Goal: Use online tool/utility

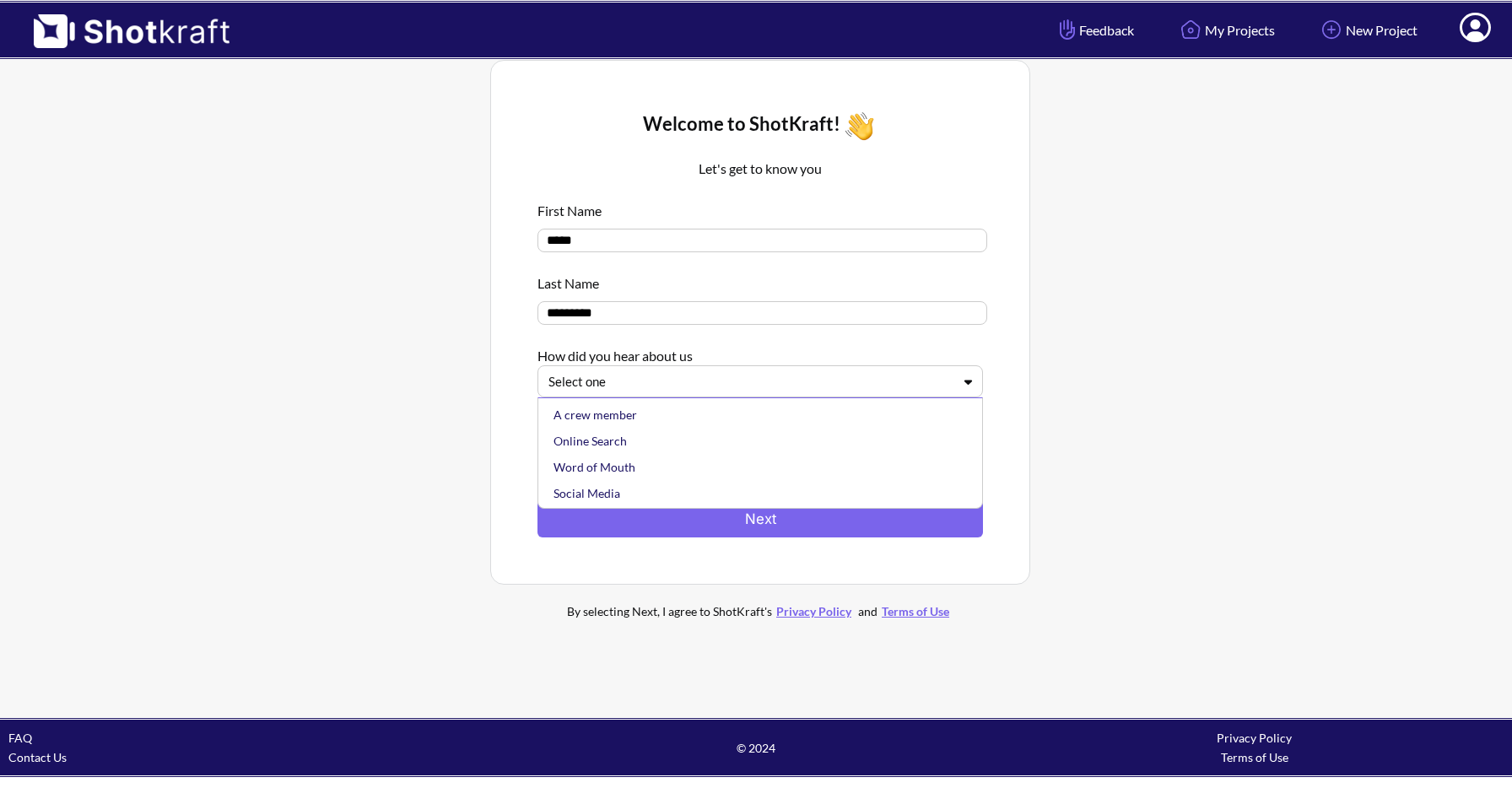
click at [934, 382] on div at bounding box center [749, 382] width 403 height 20
click at [890, 448] on div "Online Search" at bounding box center [764, 440] width 429 height 26
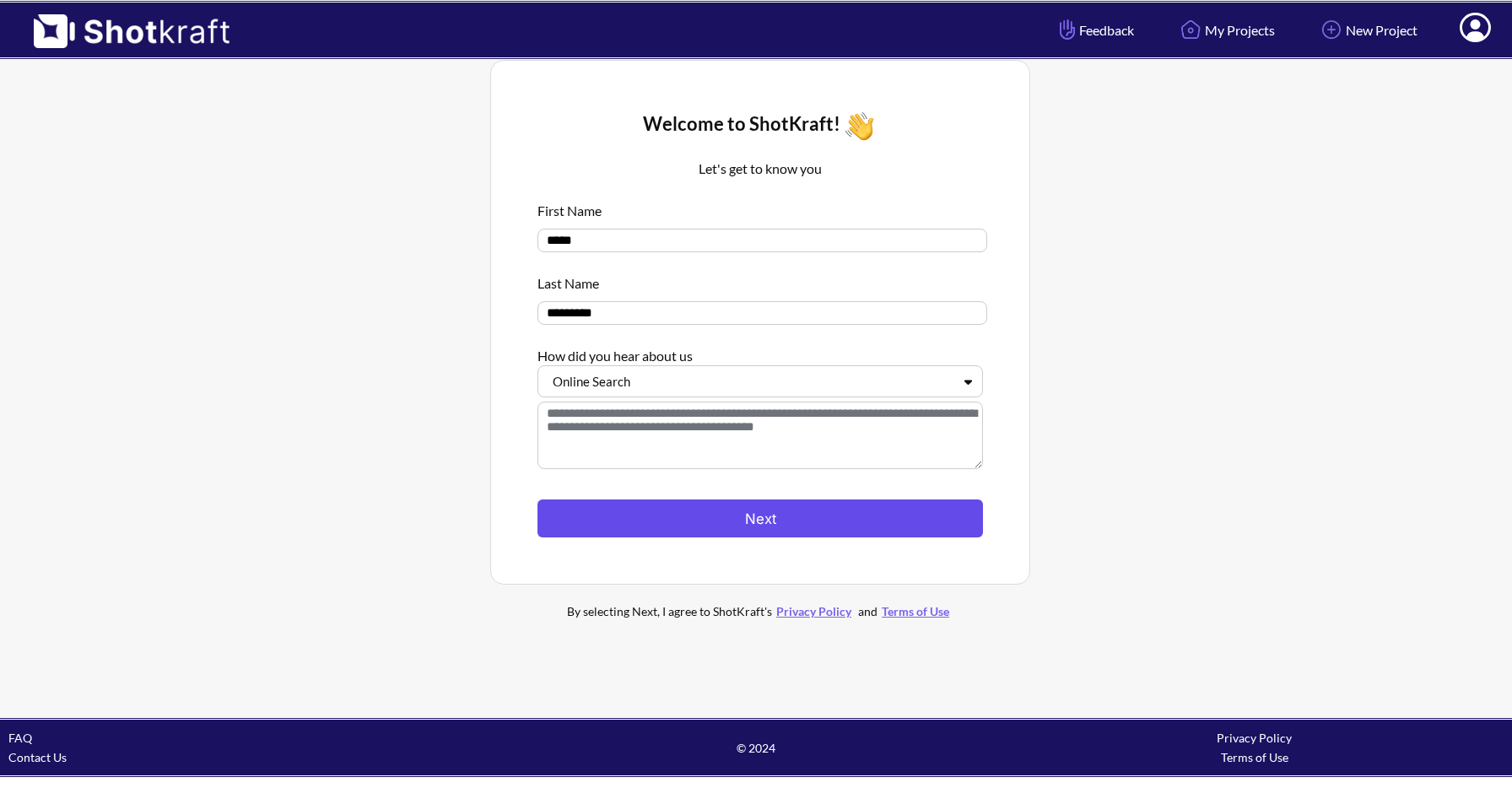
click at [848, 531] on button "Next" at bounding box center [760, 518] width 446 height 38
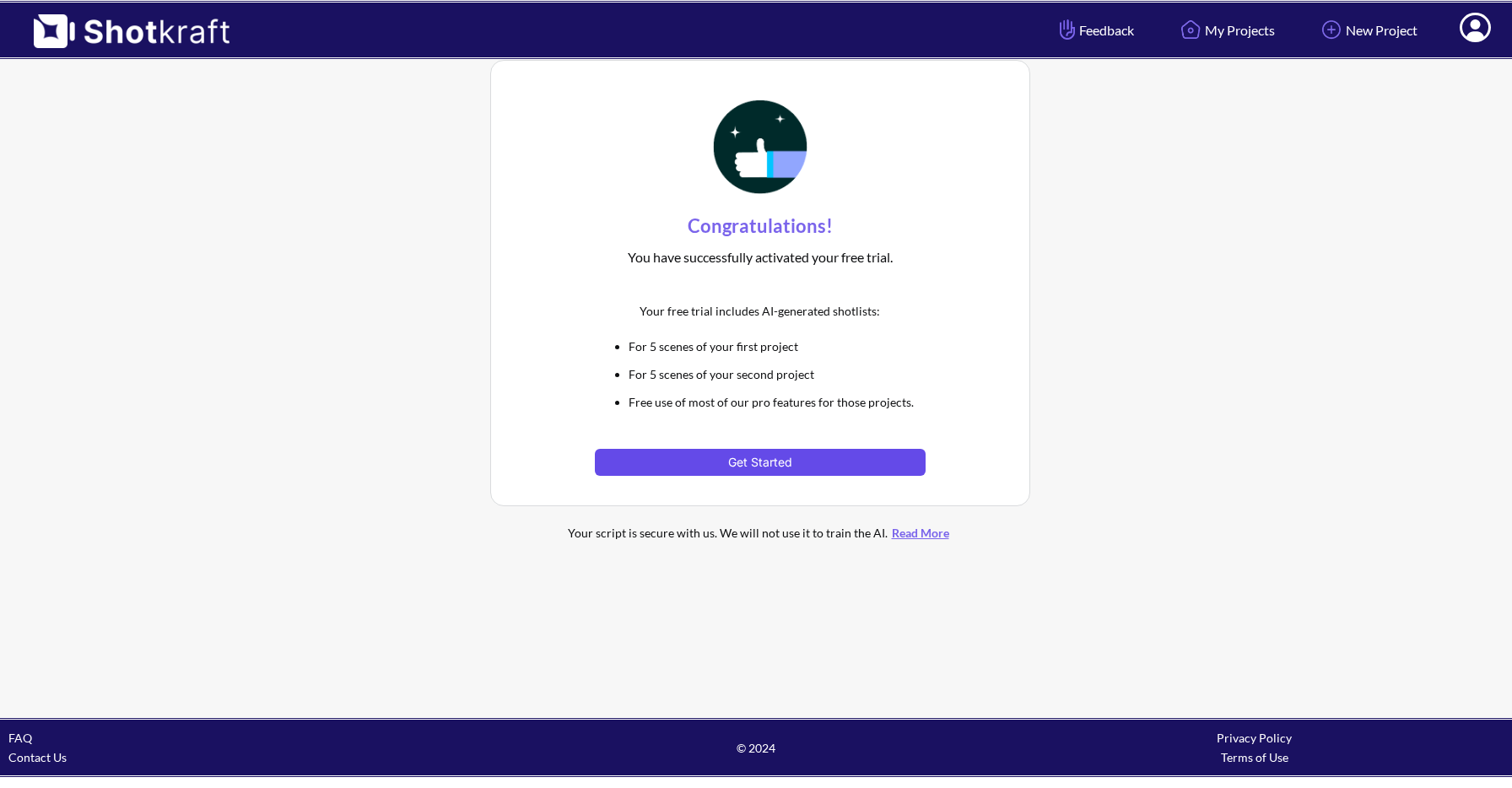
click at [788, 464] on button "Get Started" at bounding box center [760, 462] width 330 height 27
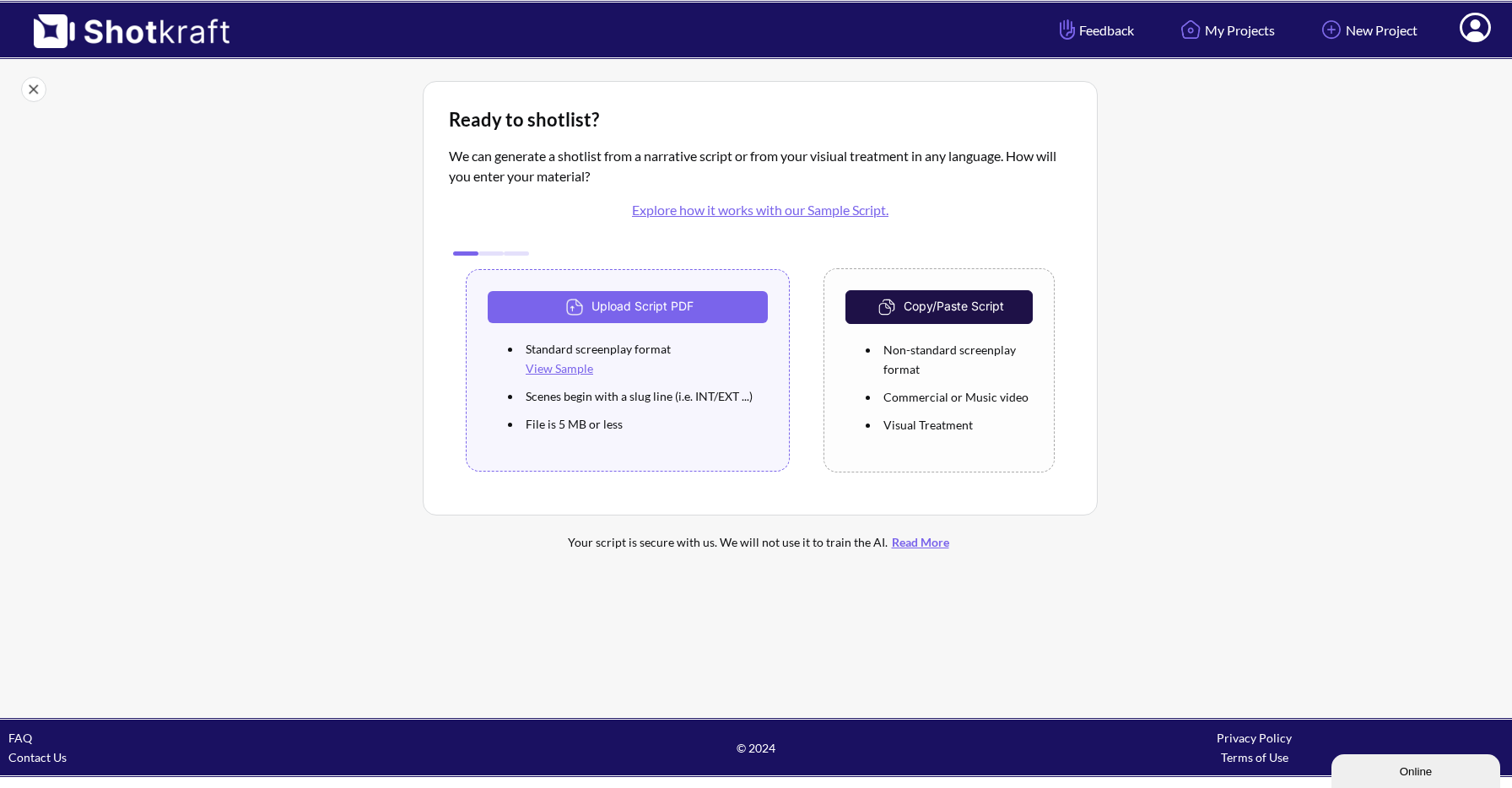
click at [945, 308] on button "Copy/Paste Script" at bounding box center [939, 307] width 188 height 34
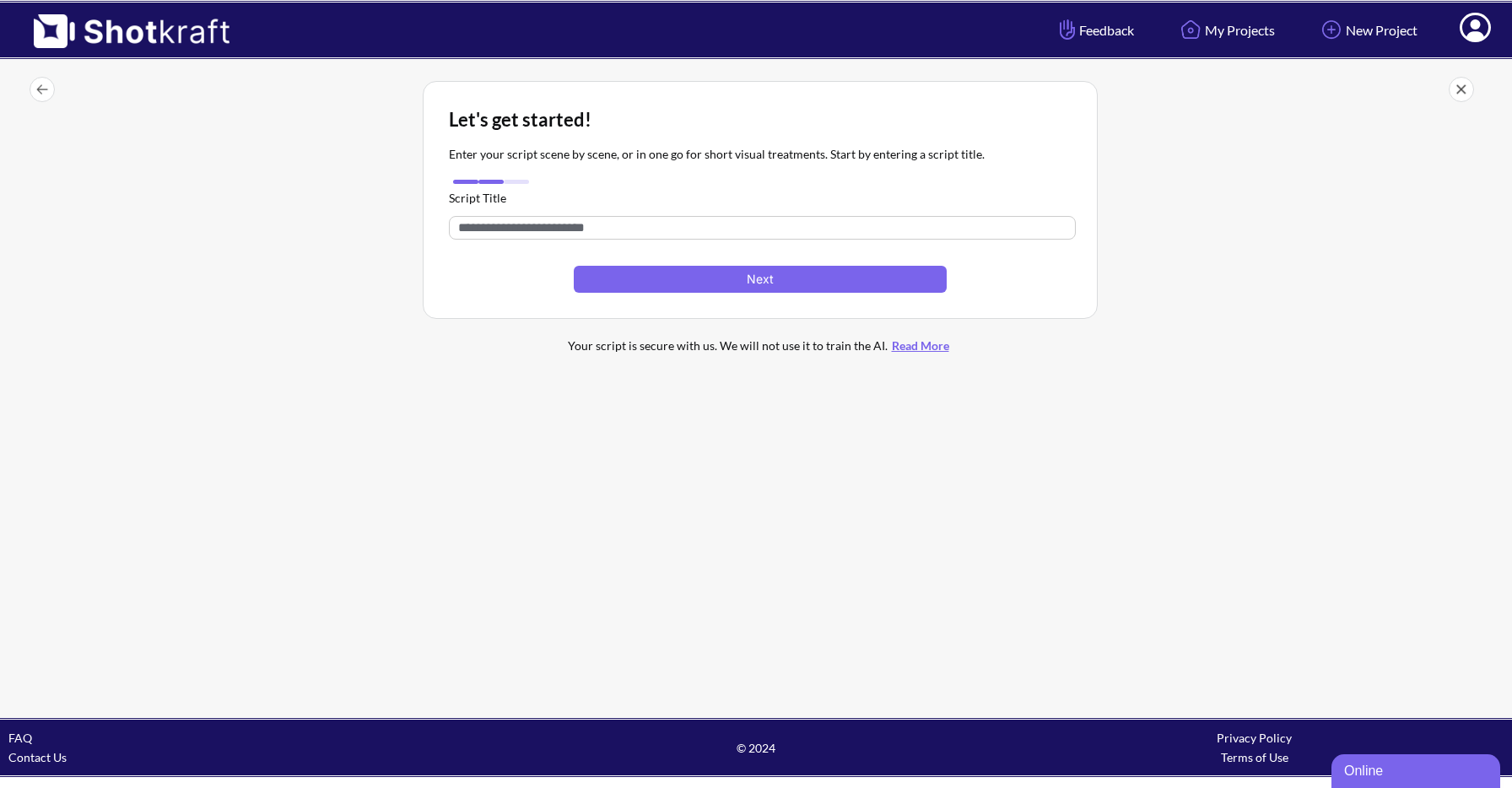
click at [547, 230] on input "text" at bounding box center [762, 228] width 627 height 24
type input "**********"
click at [760, 269] on button "Next" at bounding box center [760, 279] width 373 height 27
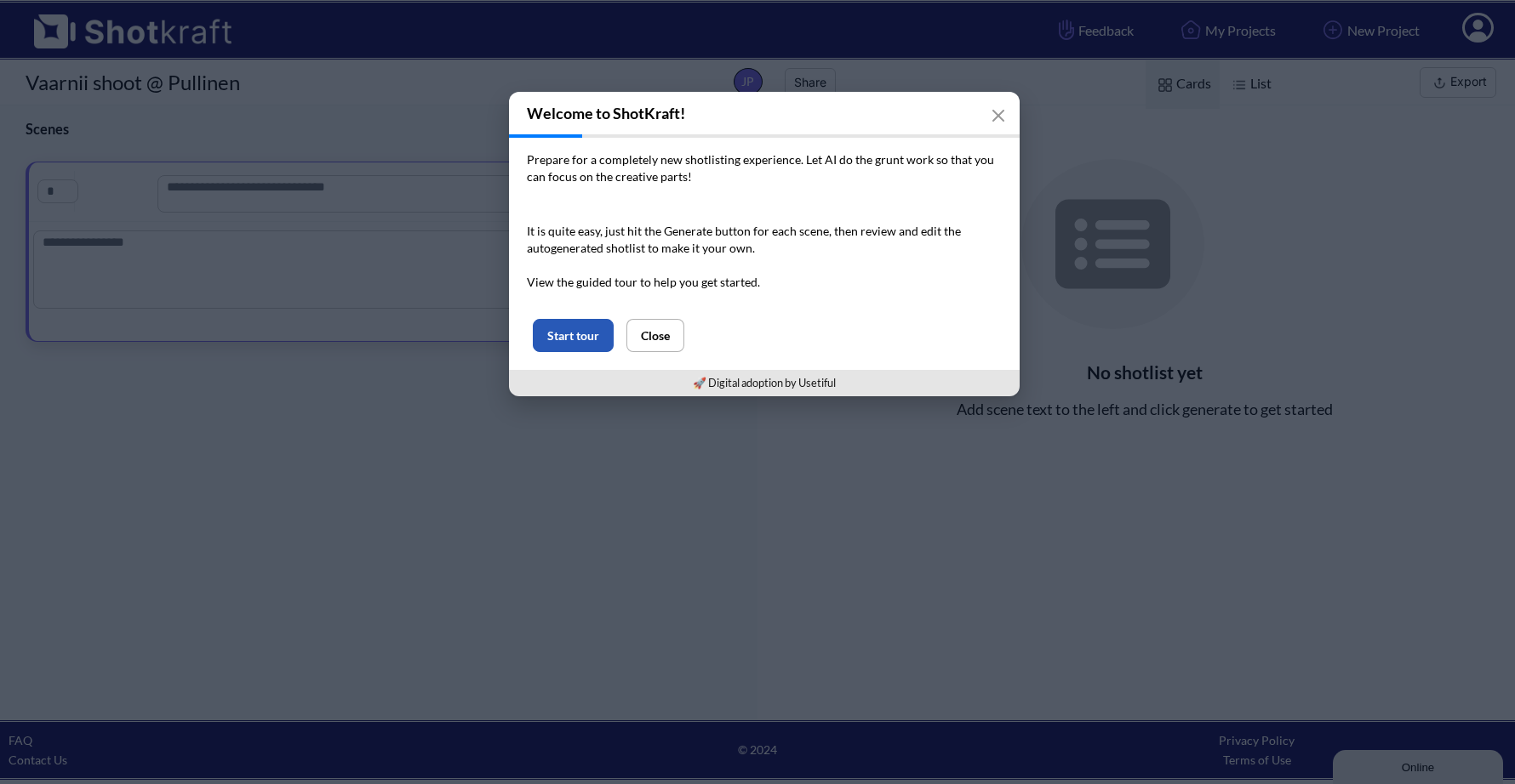
click at [586, 344] on button "Start tour" at bounding box center [574, 335] width 81 height 33
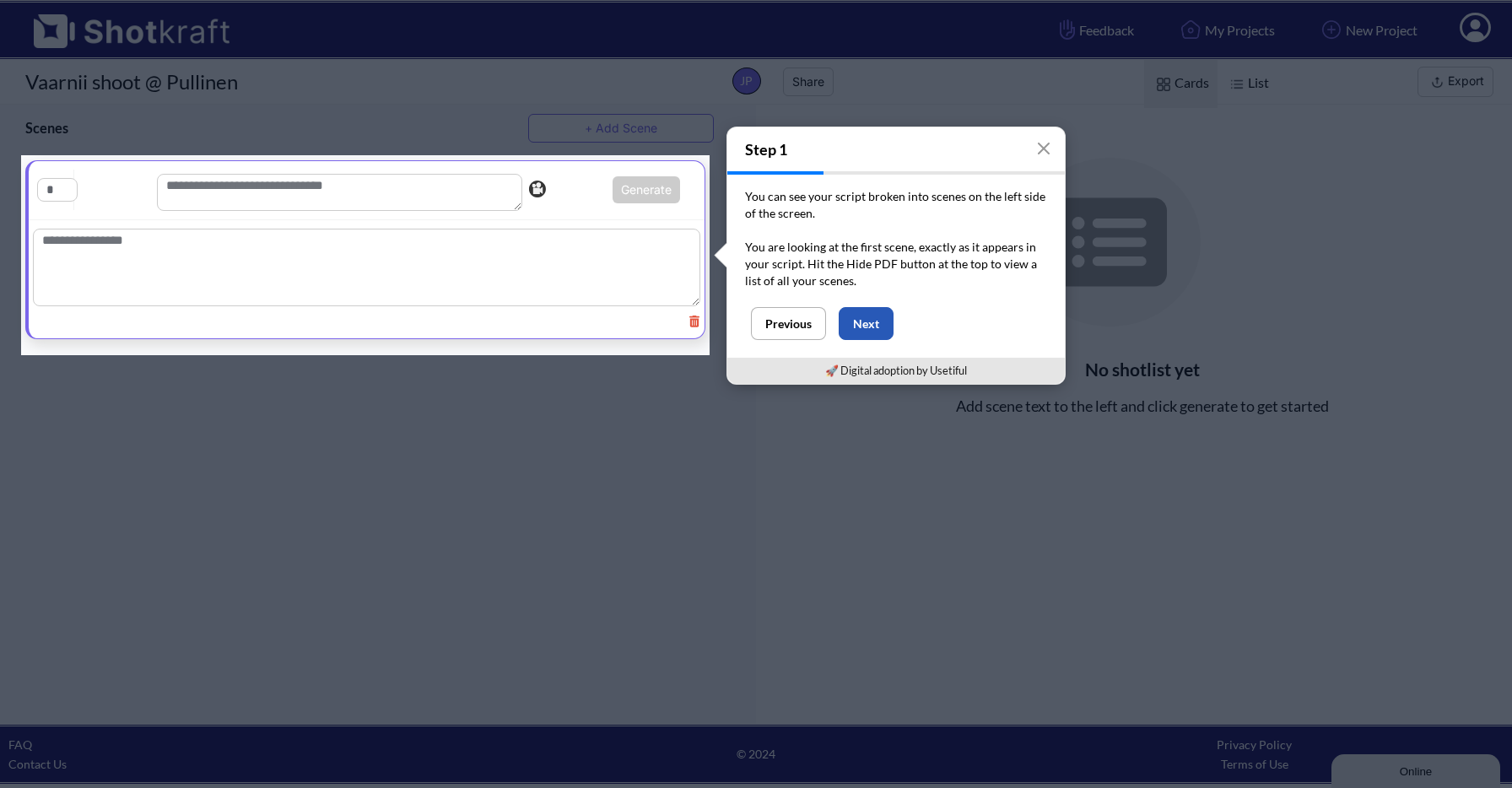
click at [867, 322] on button "Next" at bounding box center [867, 323] width 55 height 33
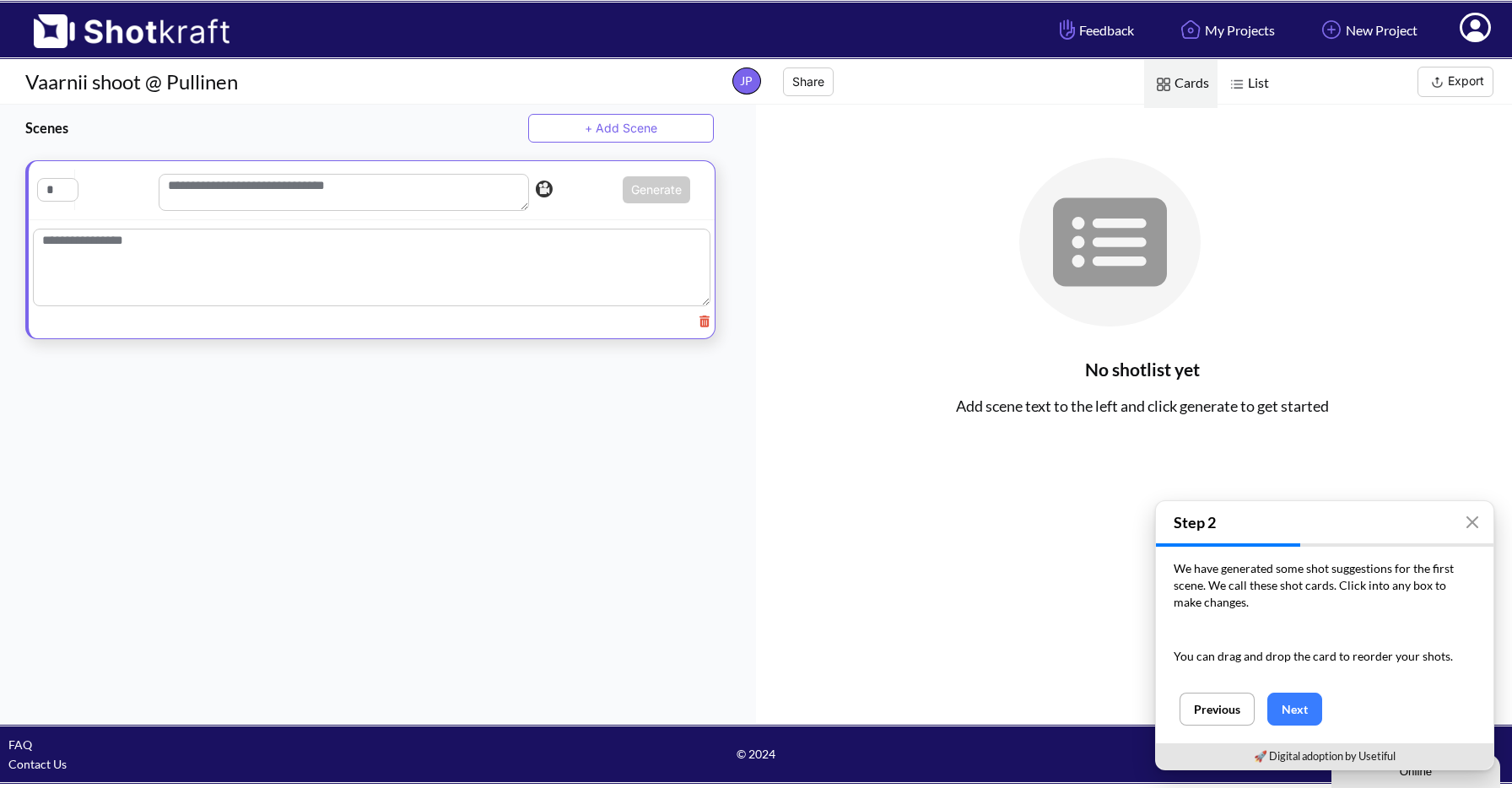
click at [211, 174] on textarea at bounding box center [344, 192] width 370 height 37
paste textarea "**********"
type textarea "**********"
click at [145, 249] on textarea at bounding box center [371, 270] width 677 height 77
paste textarea "**********"
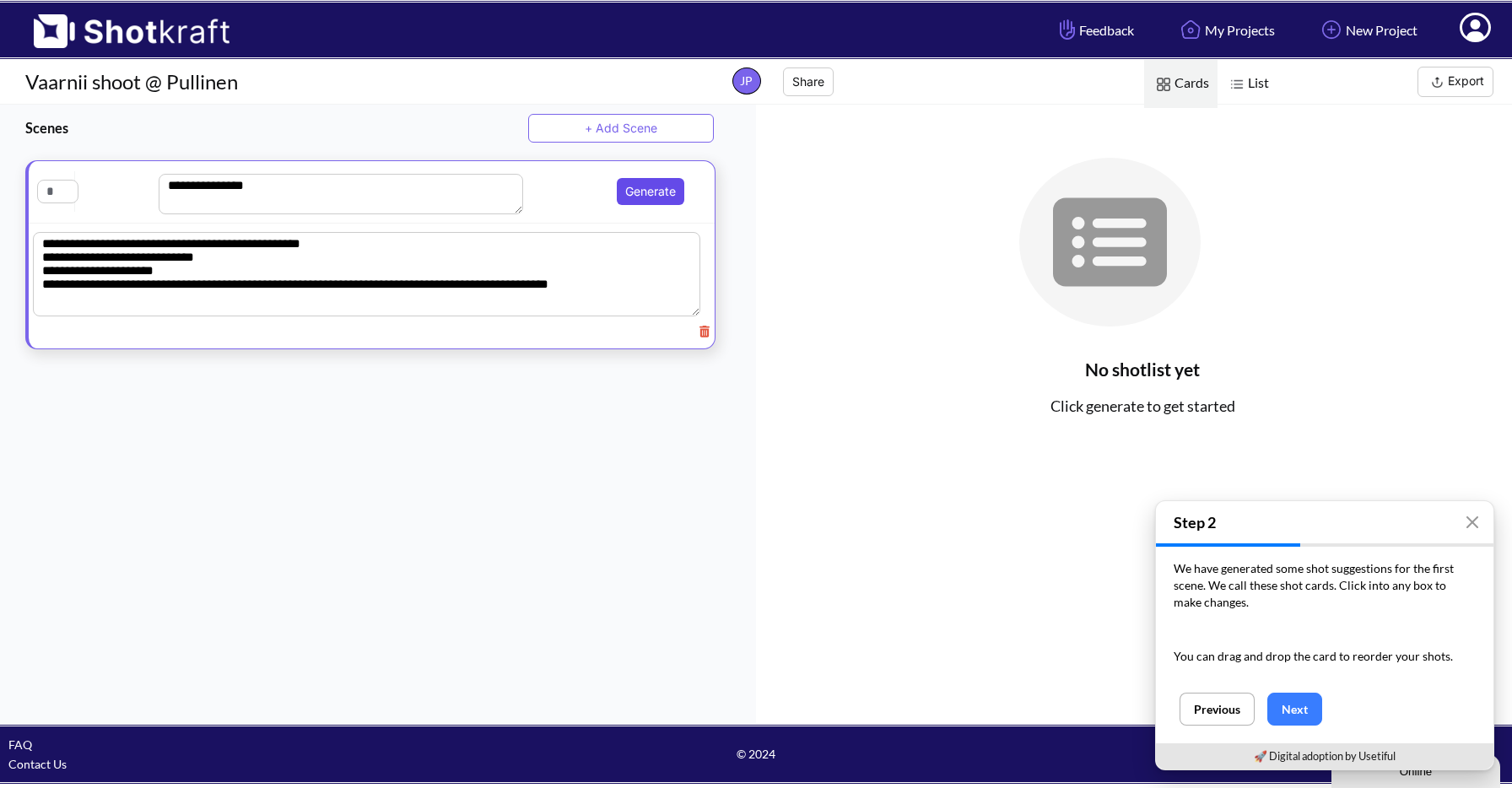
type textarea "**********"
click at [627, 191] on button "Generate" at bounding box center [651, 191] width 68 height 27
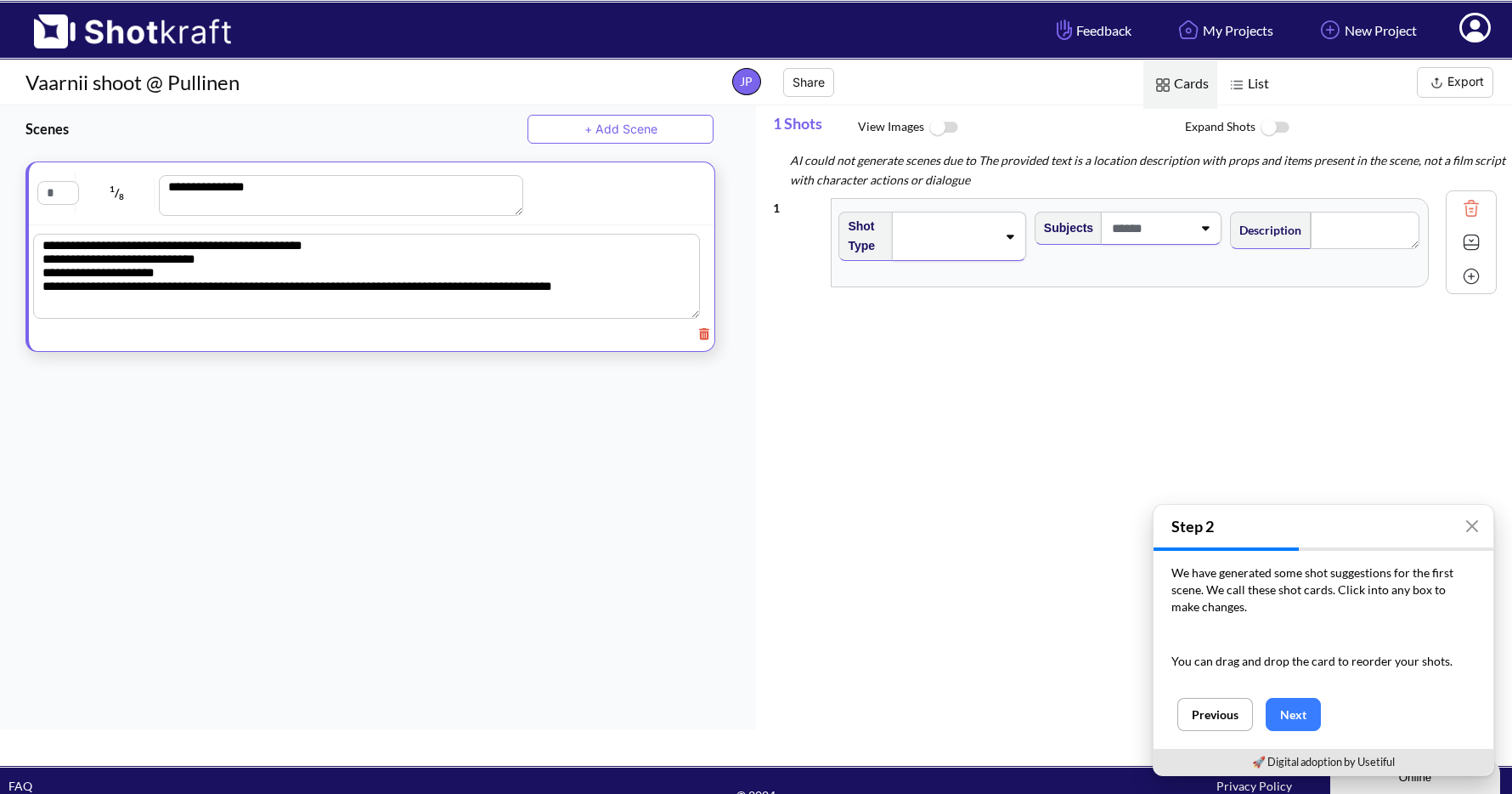
click at [1009, 239] on icon at bounding box center [1009, 236] width 23 height 12
click at [942, 298] on li "Wide" at bounding box center [947, 304] width 178 height 26
click at [1204, 227] on icon at bounding box center [1207, 229] width 8 height 4
click at [1174, 358] on div "1 Shot Type Wide Subjects Description Notes Movement Camera Focus Frame Focal T…" at bounding box center [1142, 477] width 739 height 575
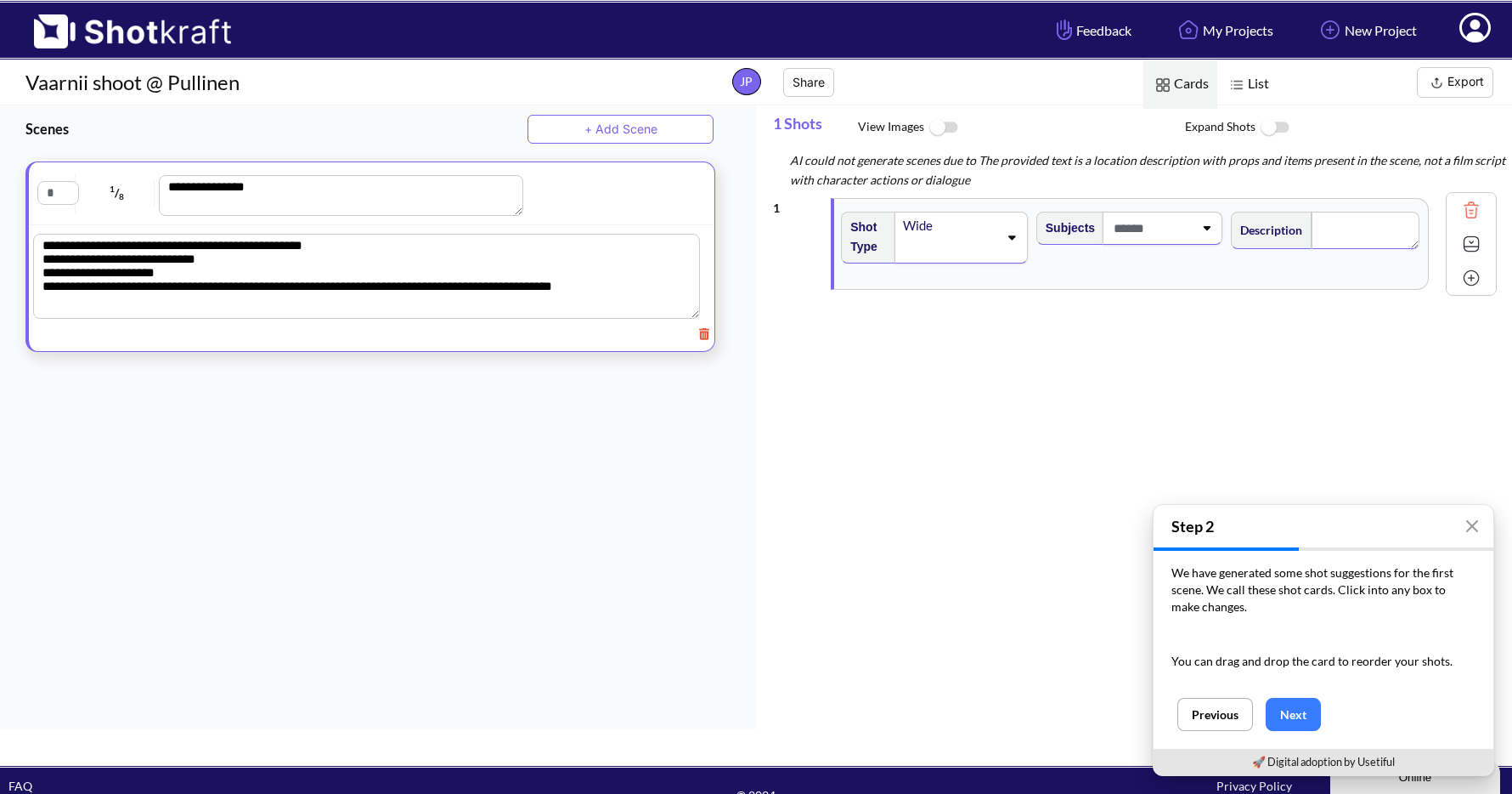
click at [1336, 248] on textarea at bounding box center [1365, 230] width 107 height 38
click at [1310, 718] on button "Next" at bounding box center [1293, 714] width 56 height 33
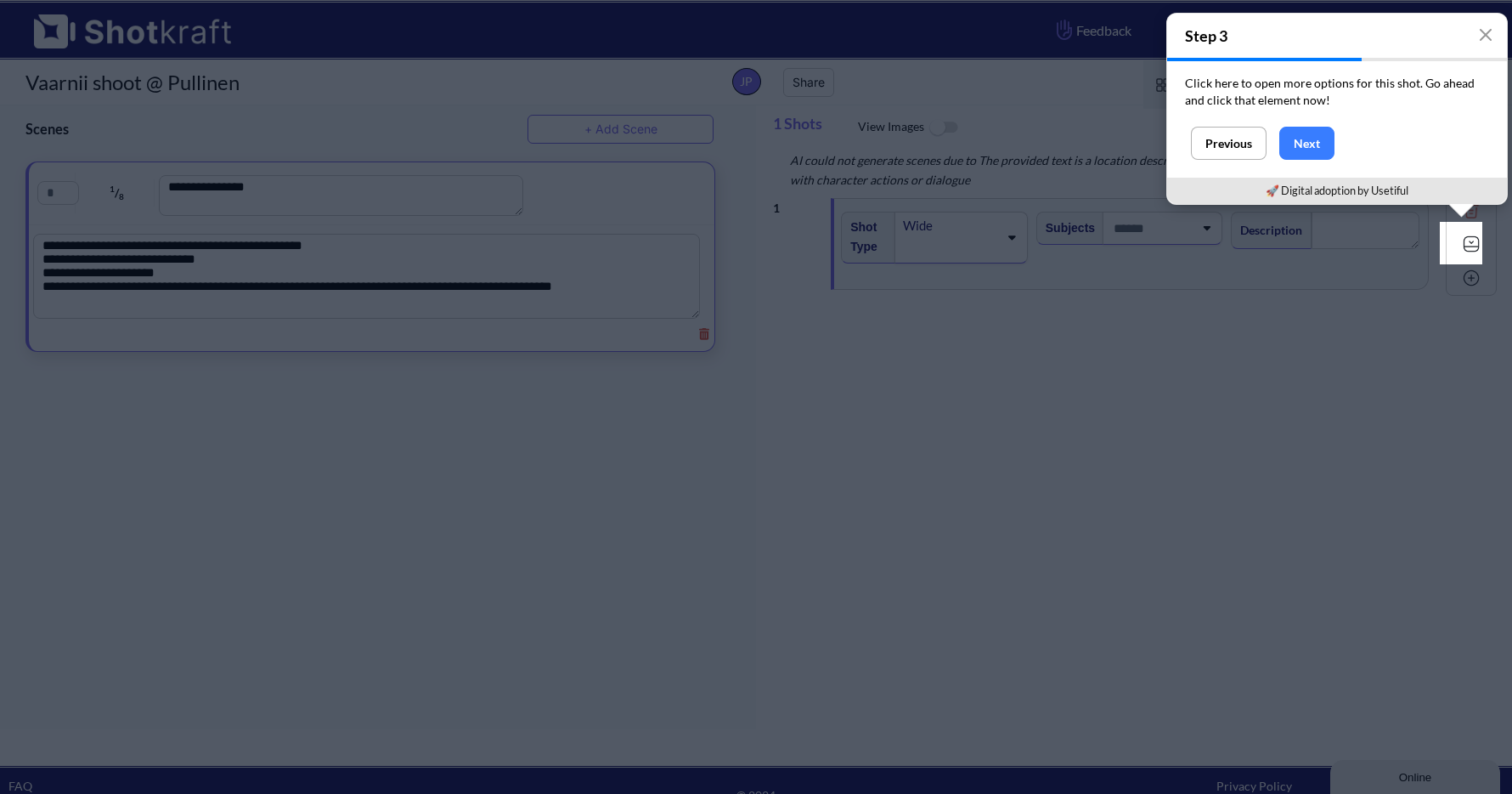
click at [1457, 255] on div at bounding box center [1471, 244] width 34 height 34
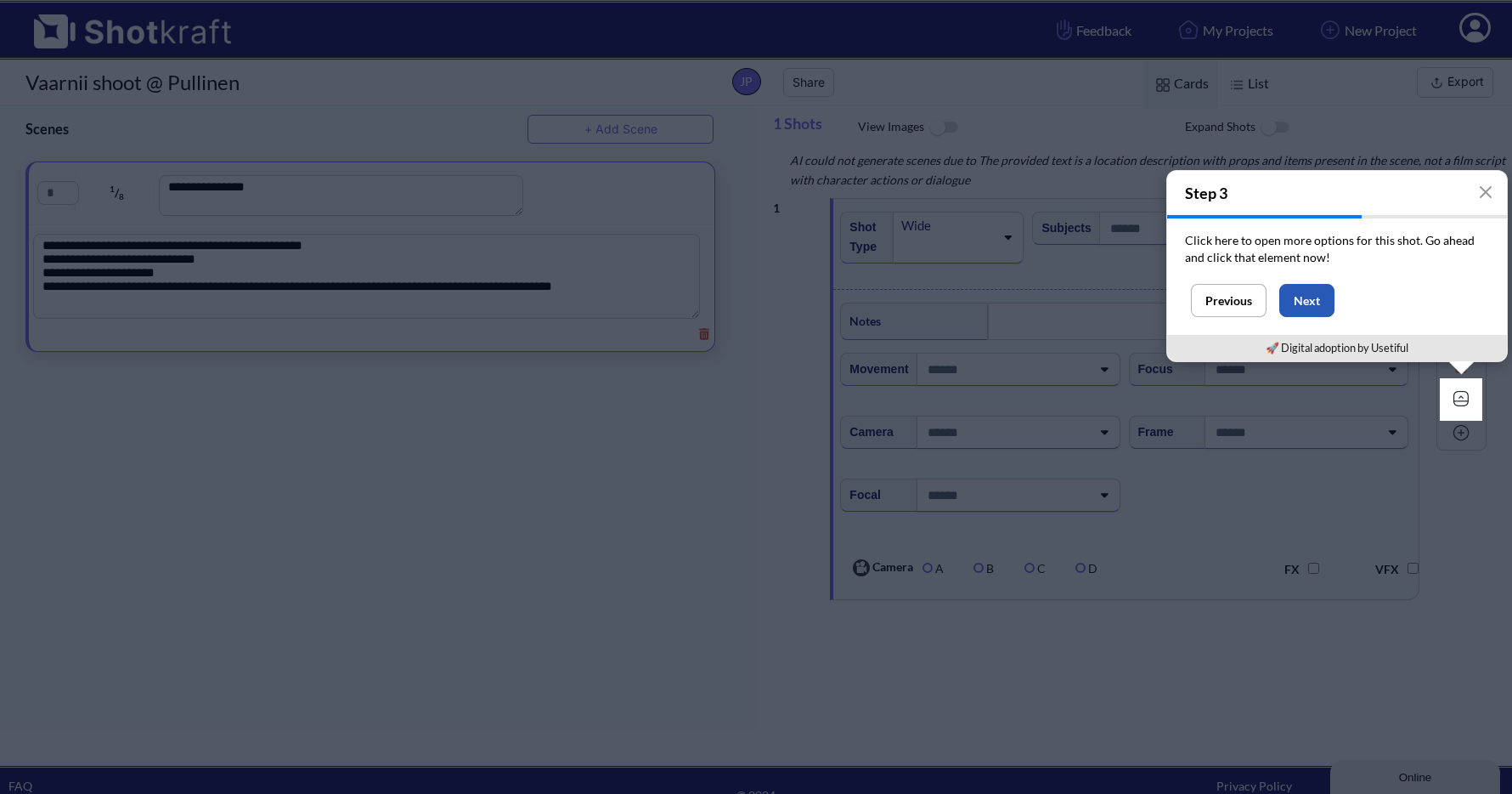
click at [1316, 307] on button "Next" at bounding box center [1307, 300] width 56 height 33
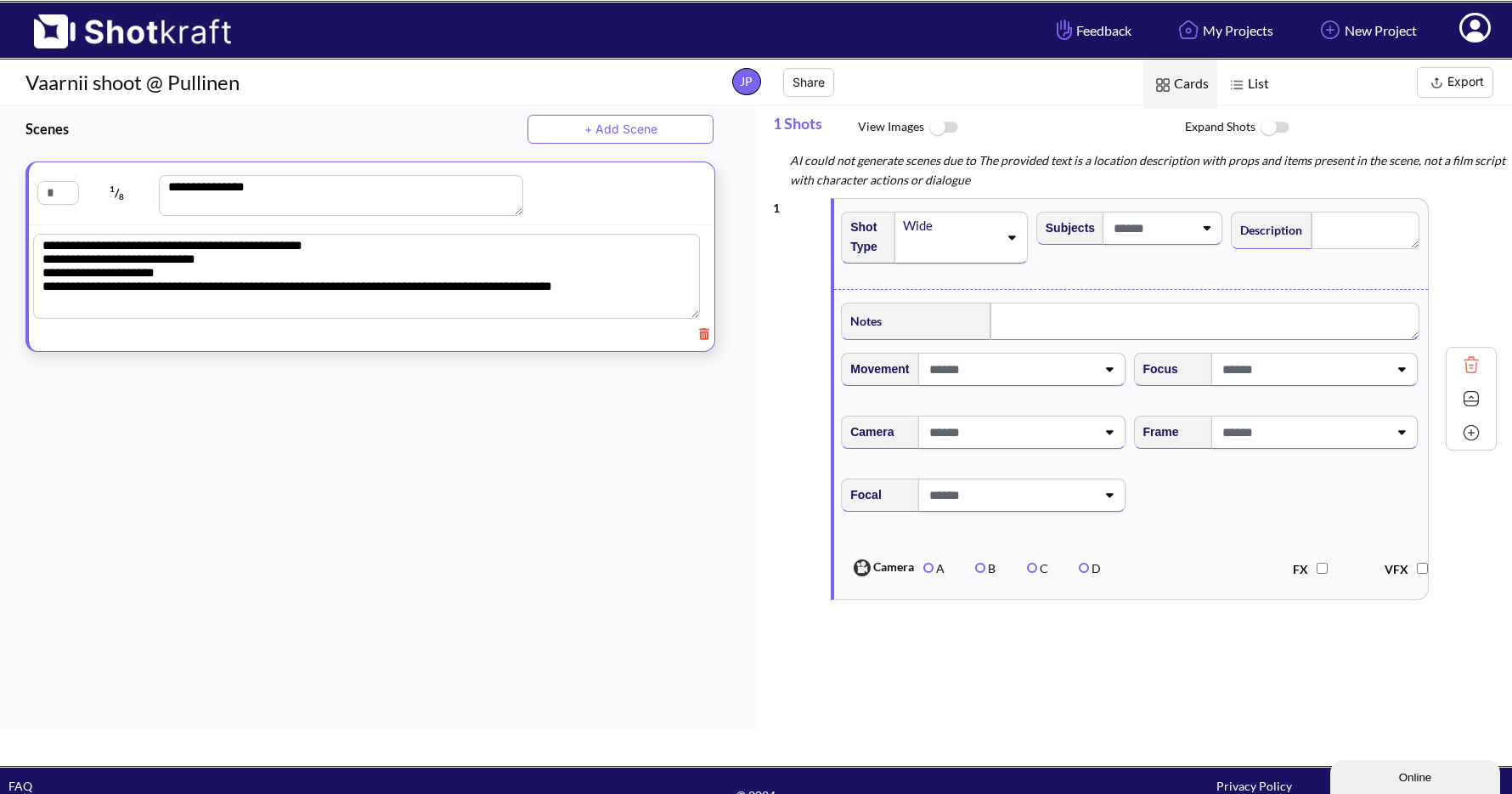
click at [1030, 318] on textarea at bounding box center [1205, 322] width 428 height 38
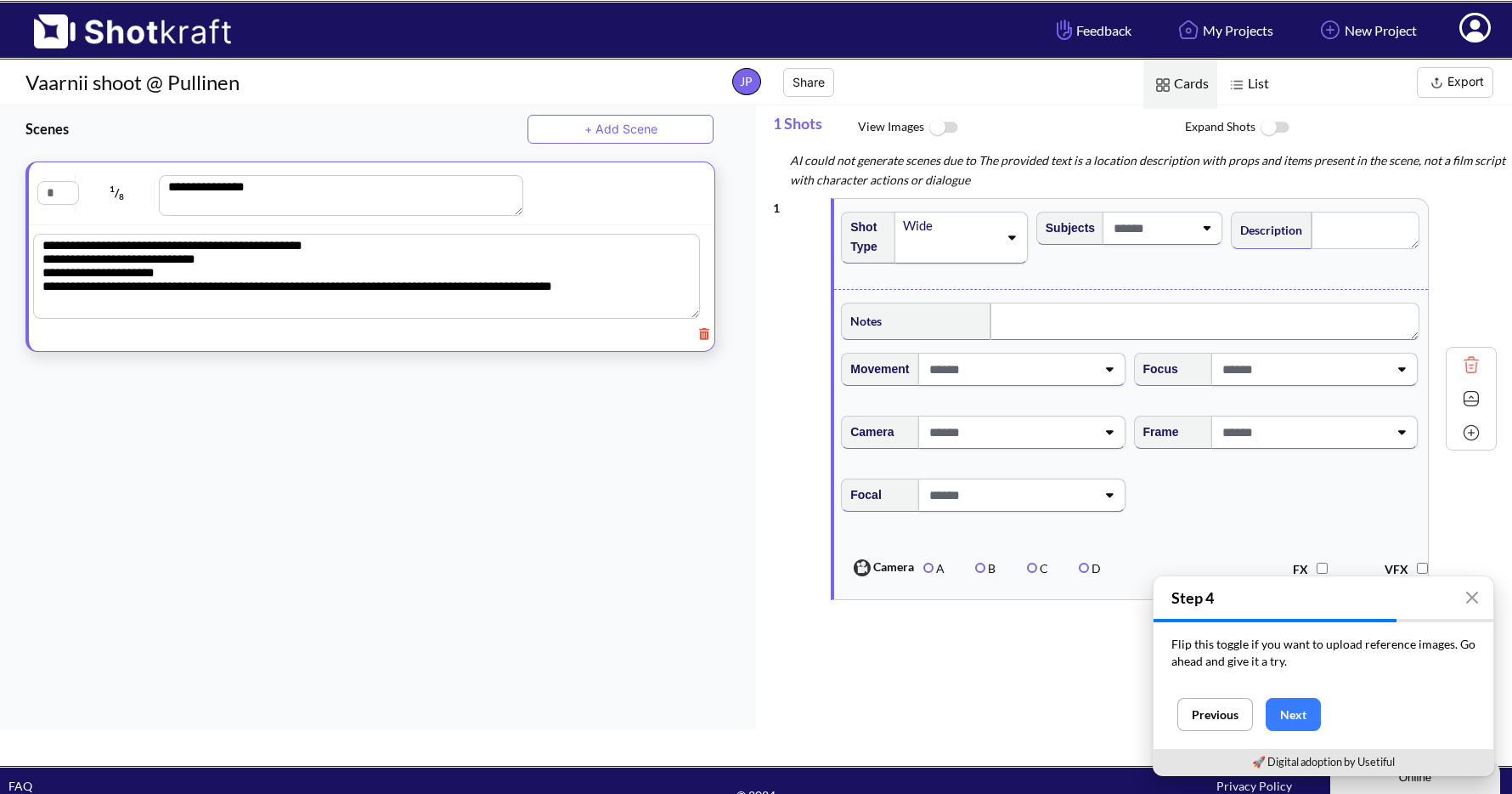
click at [1012, 375] on span at bounding box center [1010, 368] width 170 height 28
click at [1070, 331] on textarea at bounding box center [1205, 322] width 428 height 38
click at [1472, 602] on icon "button" at bounding box center [1472, 597] width 13 height 13
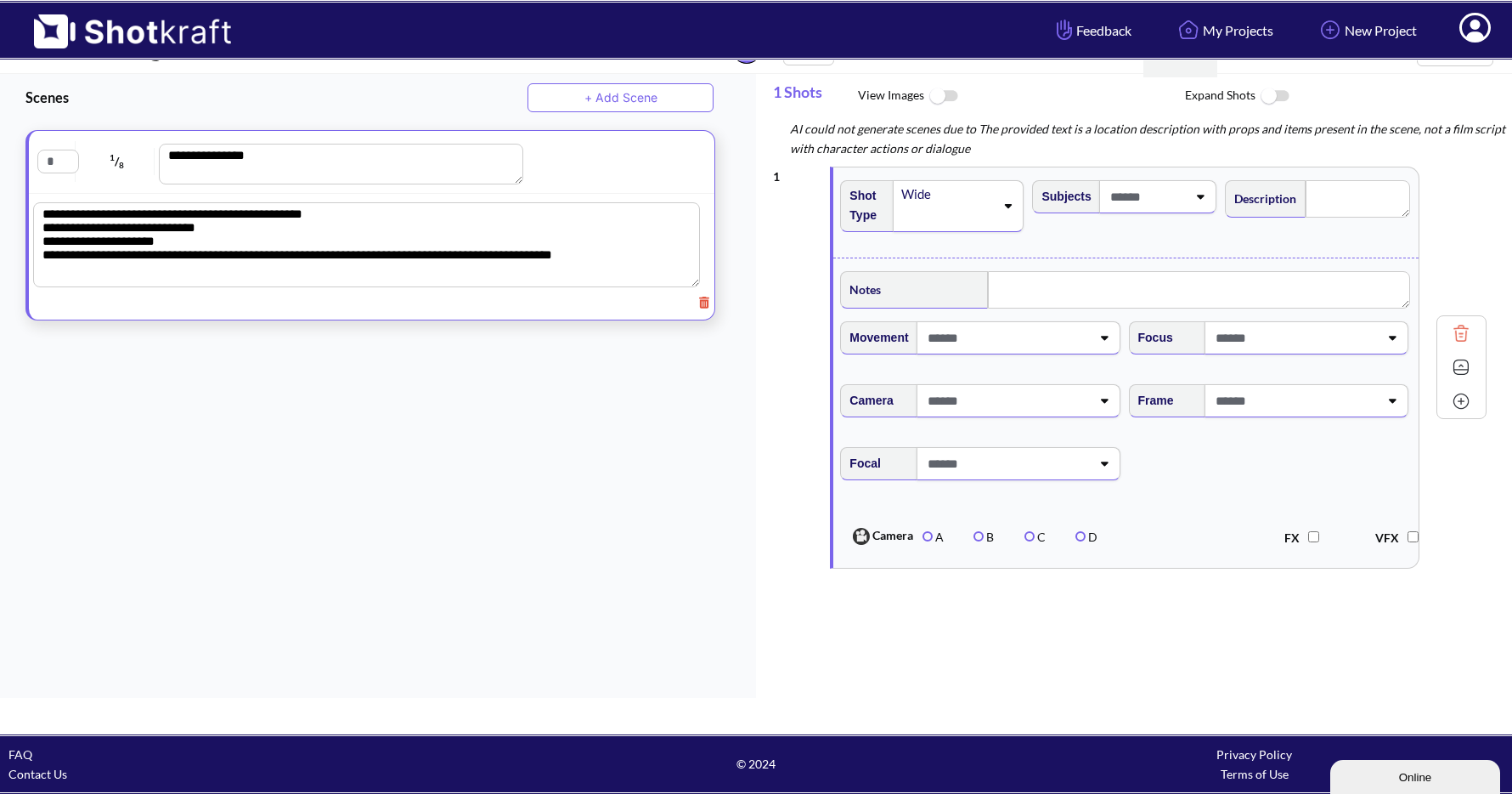
scroll to position [0, 0]
